Goal: Task Accomplishment & Management: Use online tool/utility

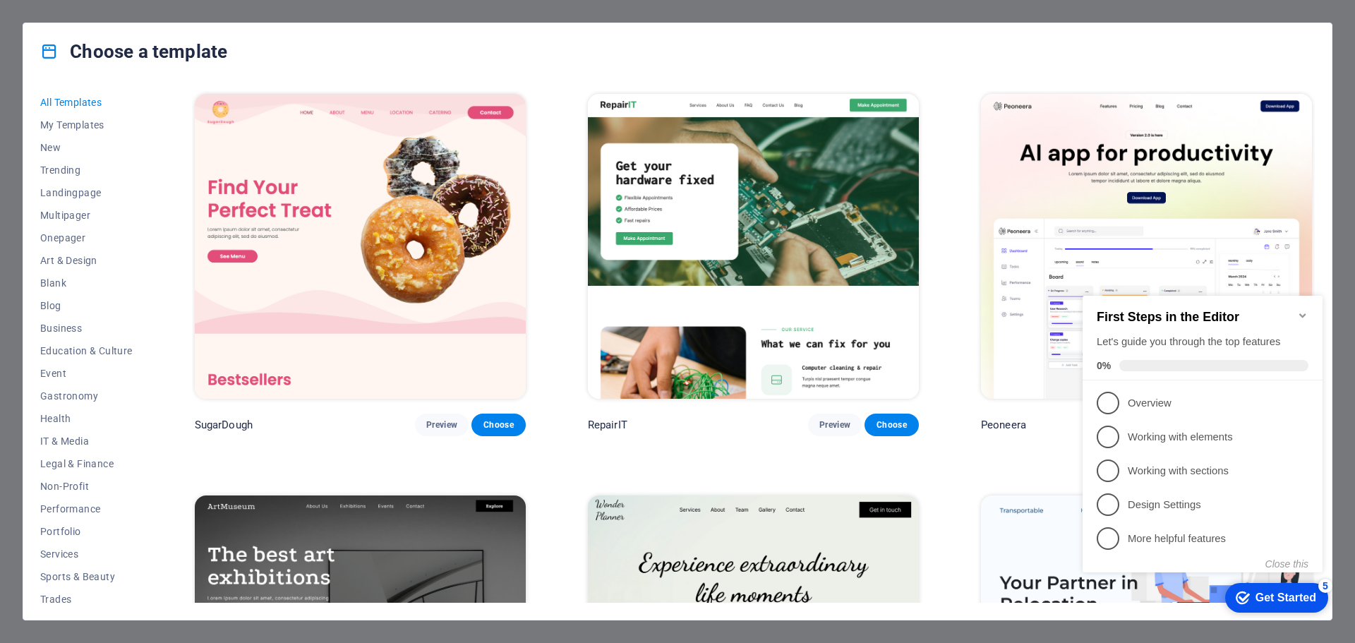
click at [1182, 42] on div "Choose a template" at bounding box center [677, 51] width 1309 height 56
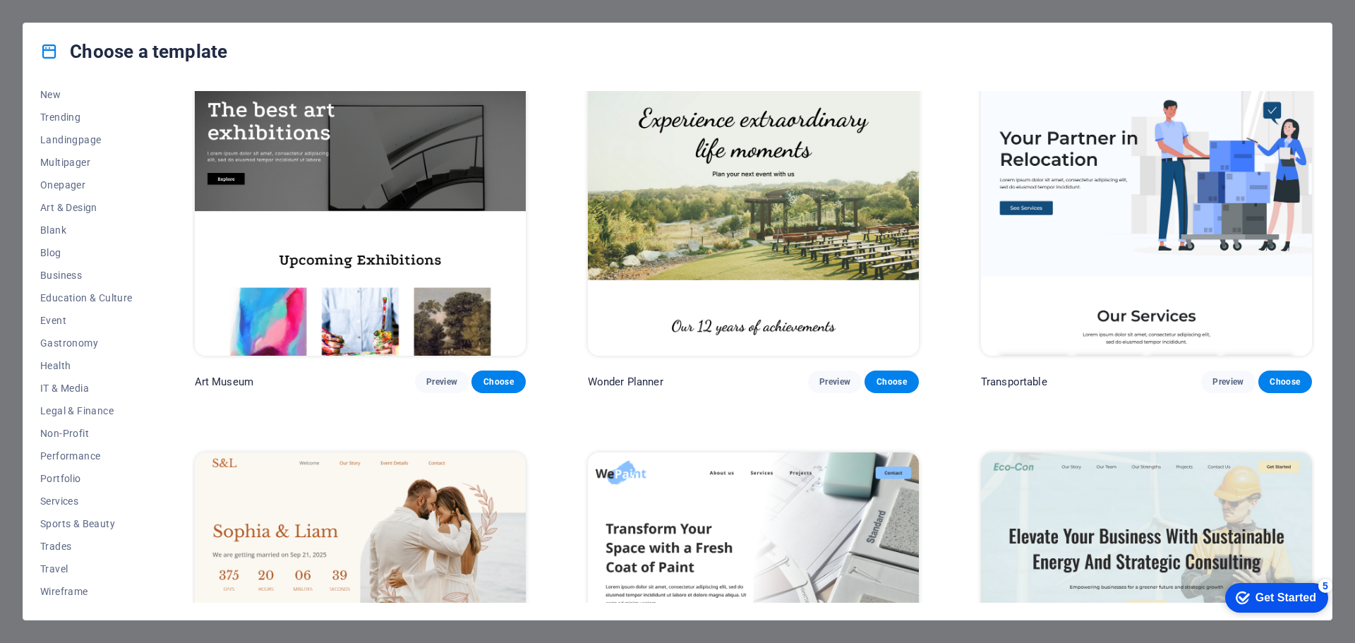
scroll to position [424, 0]
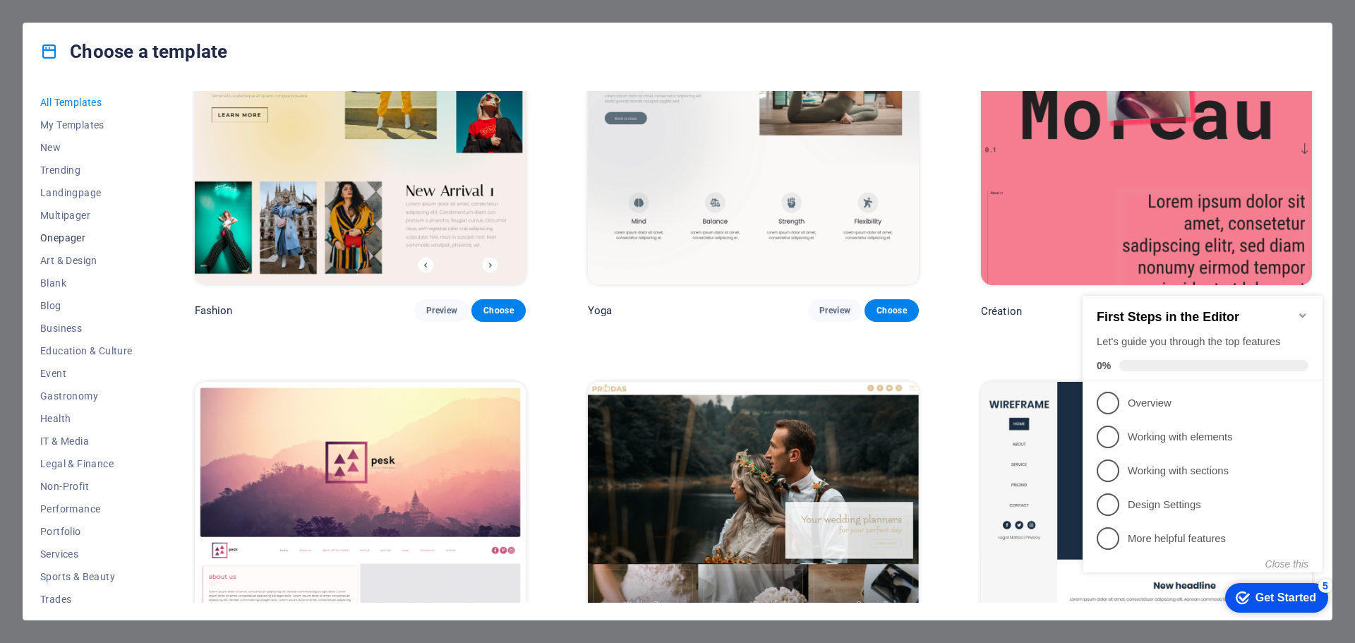
click at [59, 238] on span "Onepager" at bounding box center [86, 237] width 92 height 11
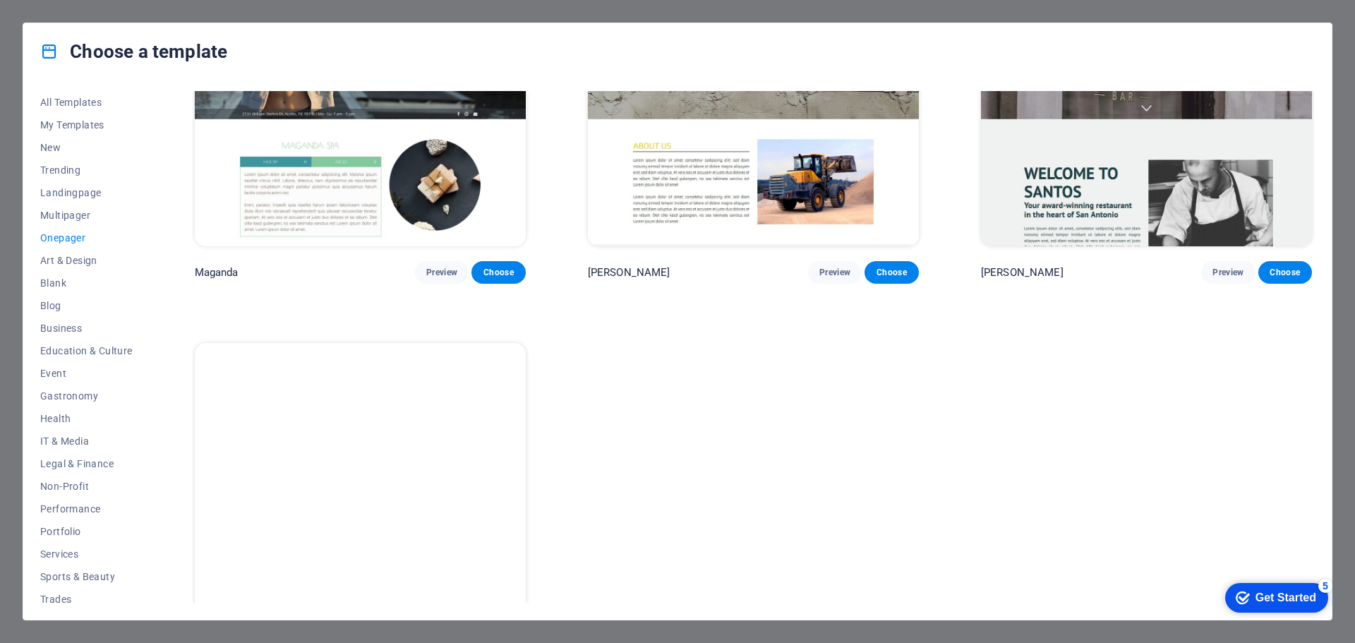
scroll to position [9037, 0]
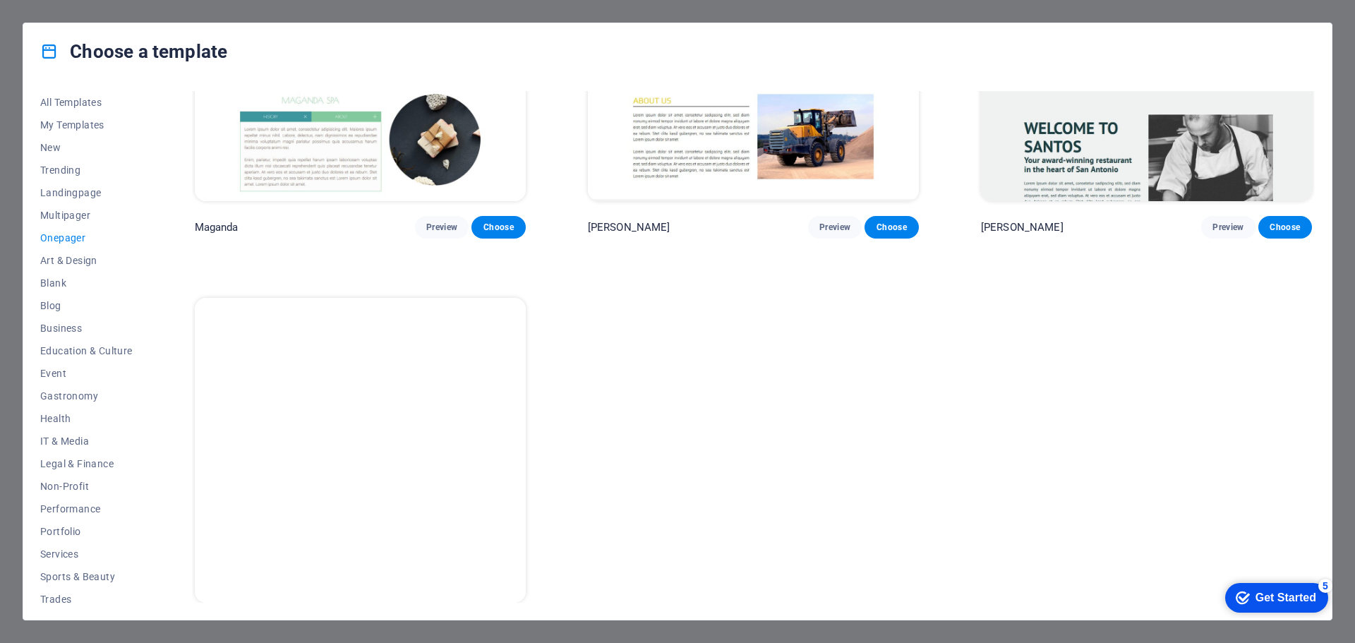
click at [357, 347] on img at bounding box center [360, 450] width 331 height 305
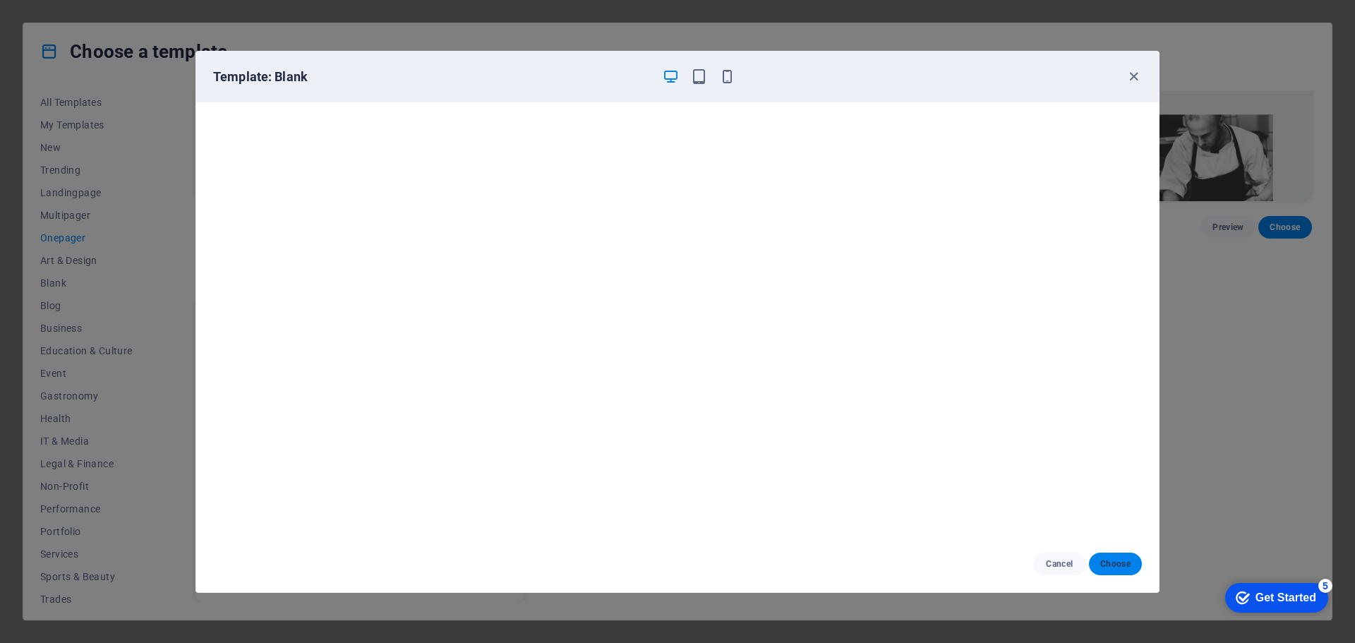
click at [1113, 563] on span "Choose" at bounding box center [1115, 563] width 30 height 11
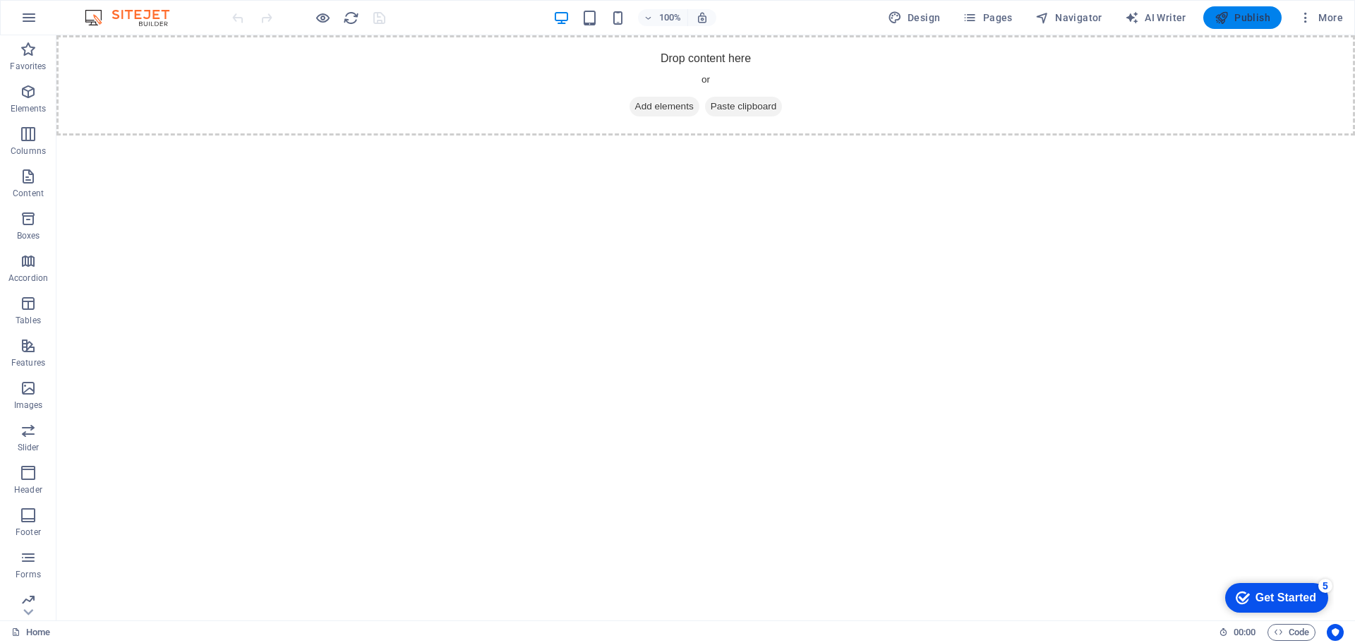
click at [1250, 16] on span "Publish" at bounding box center [1243, 18] width 56 height 14
